Goal: Complete application form

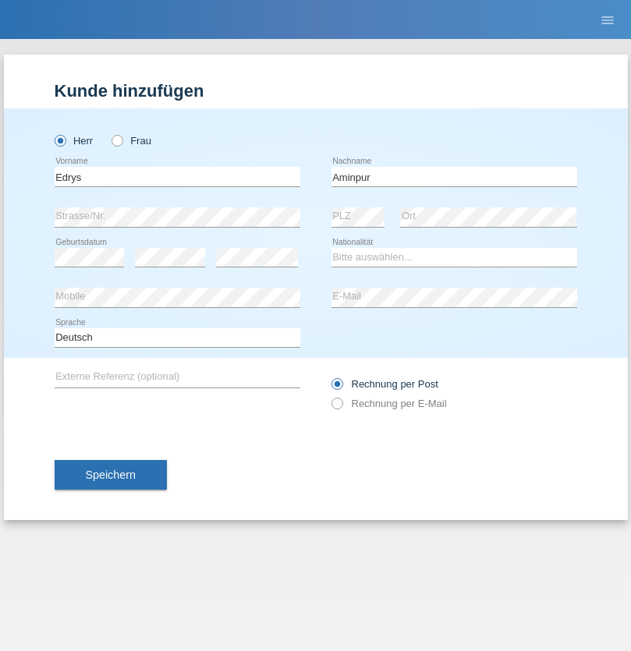
type input "Aminpur"
select select "CH"
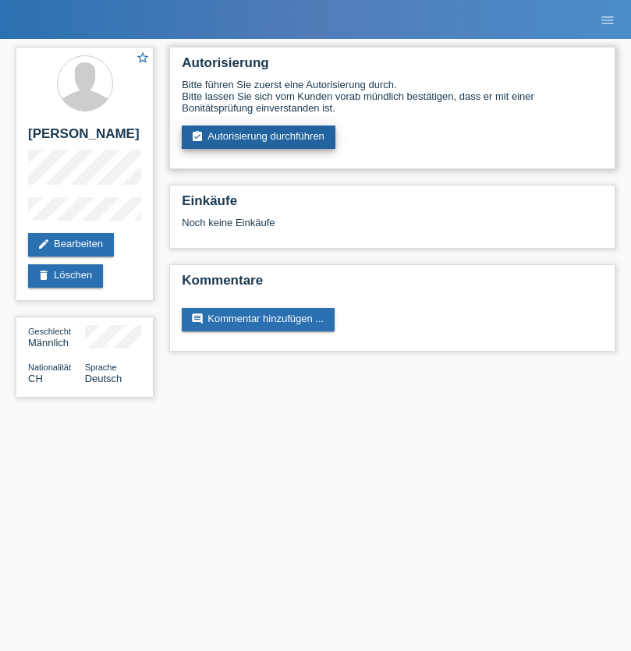
click at [259, 137] on link "assignment_turned_in Autorisierung durchführen" at bounding box center [259, 136] width 154 height 23
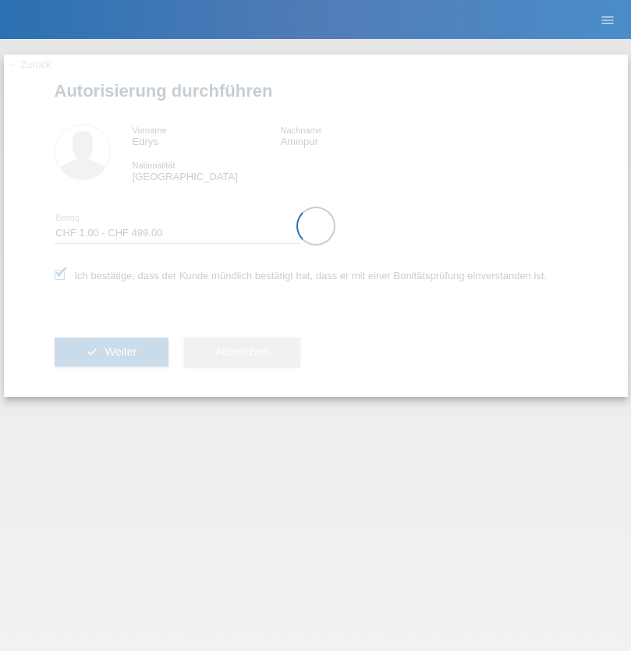
select select "1"
